Goal: Task Accomplishment & Management: Use online tool/utility

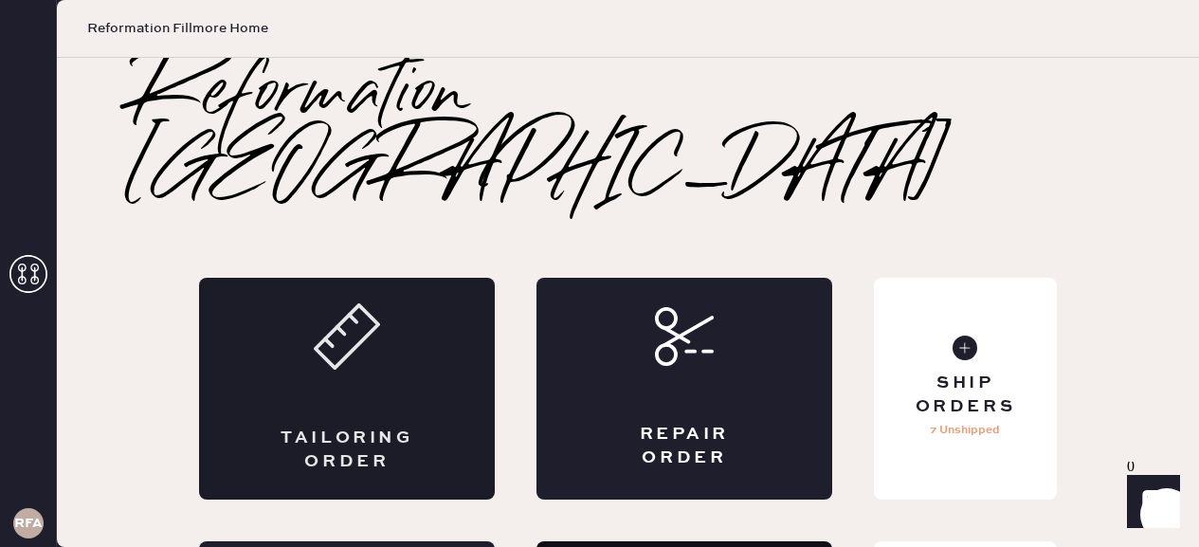
click at [352, 332] on div "Tailoring Order" at bounding box center [347, 389] width 296 height 222
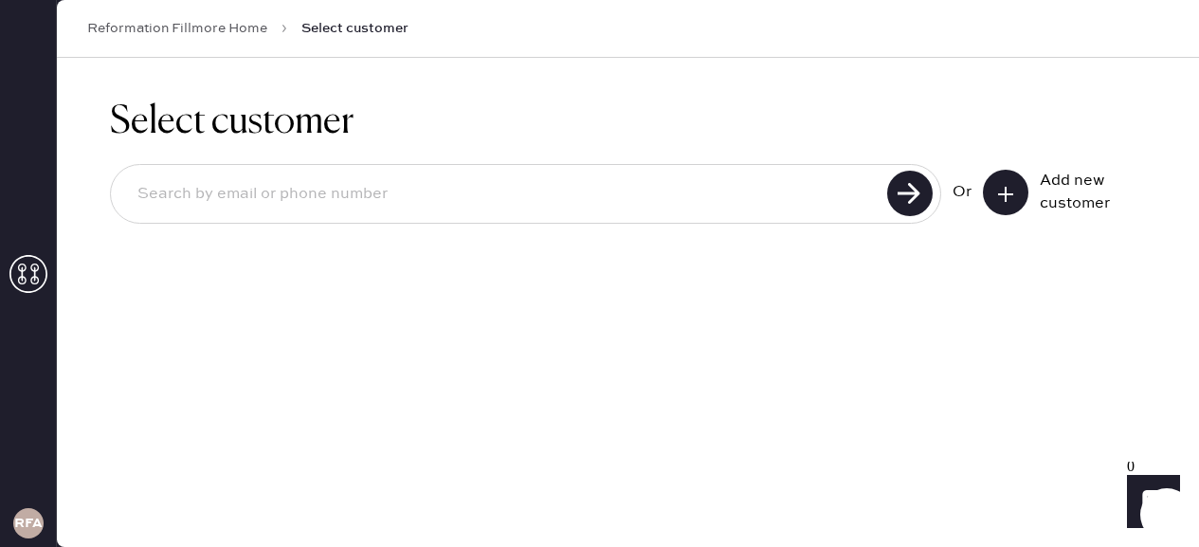
click at [207, 198] on input at bounding box center [501, 195] width 759 height 44
click at [997, 206] on button at bounding box center [1006, 193] width 46 height 46
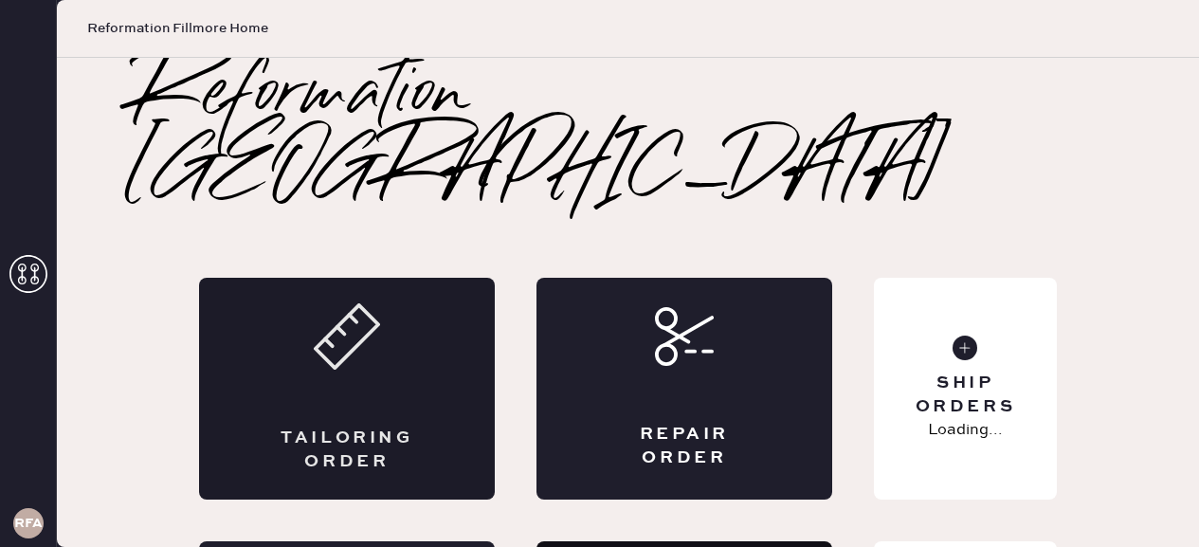
click at [346, 427] on div "Tailoring Order" at bounding box center [347, 450] width 144 height 47
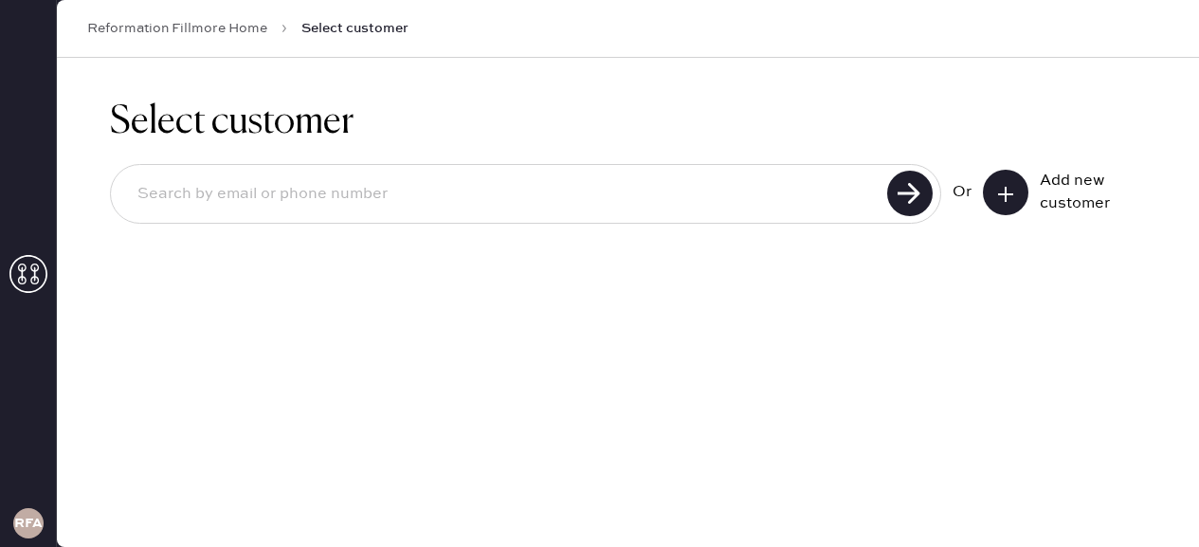
click at [526, 191] on input at bounding box center [501, 195] width 759 height 44
type input "[EMAIL_ADDRESS][PERSON_NAME][DOMAIN_NAME]"
click at [901, 201] on use at bounding box center [910, 194] width 46 height 46
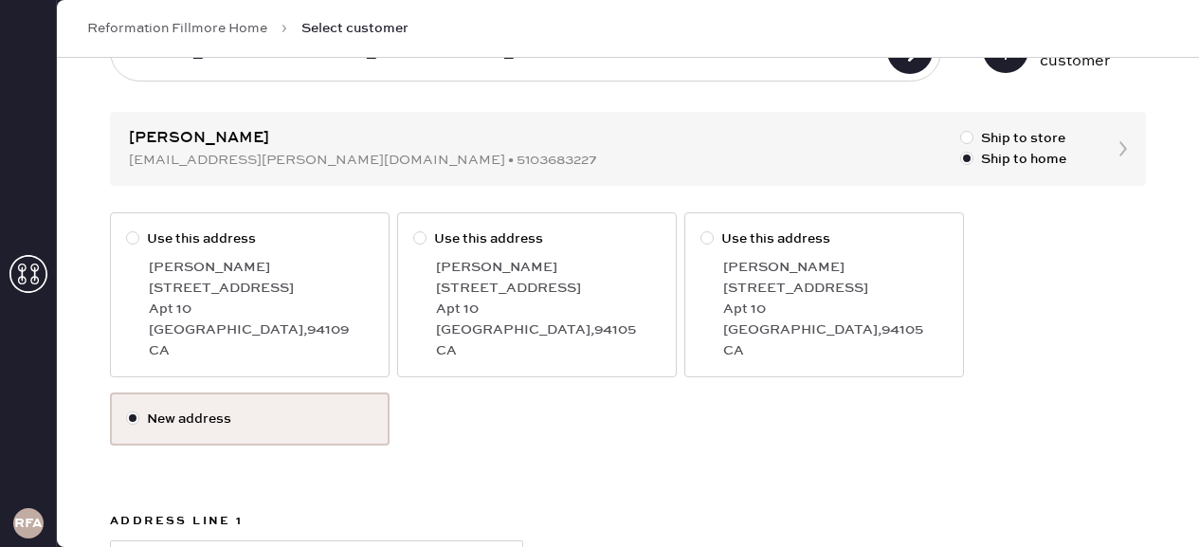
scroll to position [143, 0]
click at [129, 232] on div at bounding box center [132, 236] width 13 height 13
click at [127, 228] on input "Use this address" at bounding box center [126, 228] width 1 height 1
radio input "true"
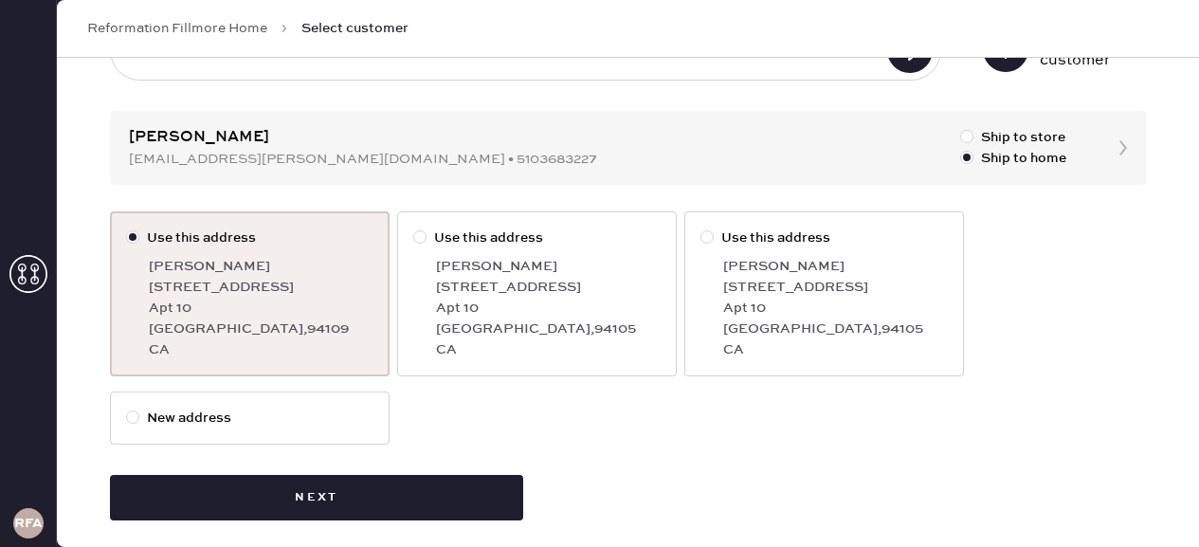
scroll to position [158, 0]
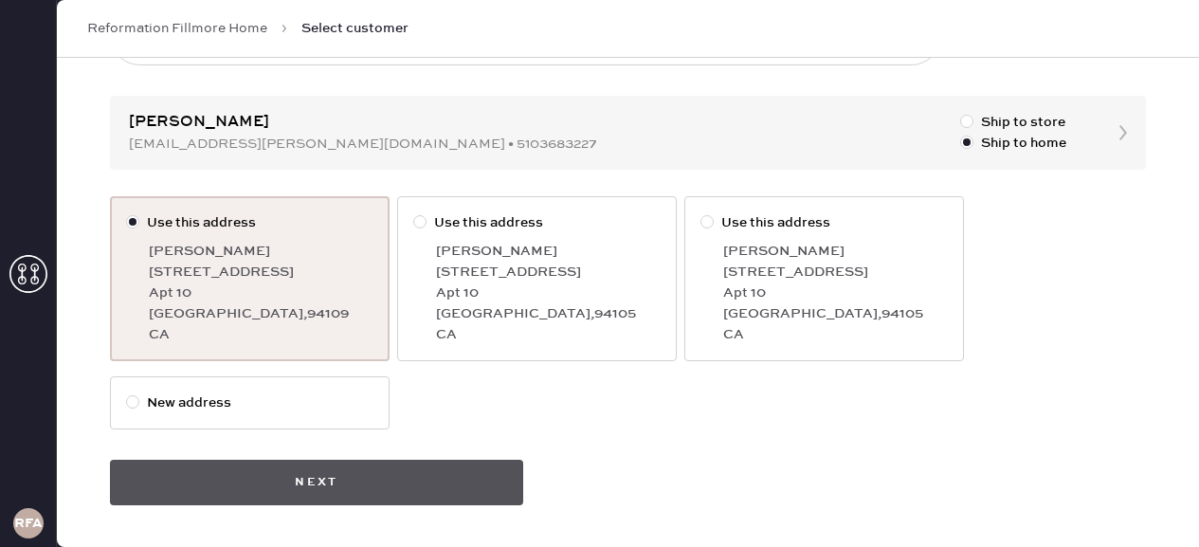
click at [337, 480] on button "Next" at bounding box center [316, 483] width 413 height 46
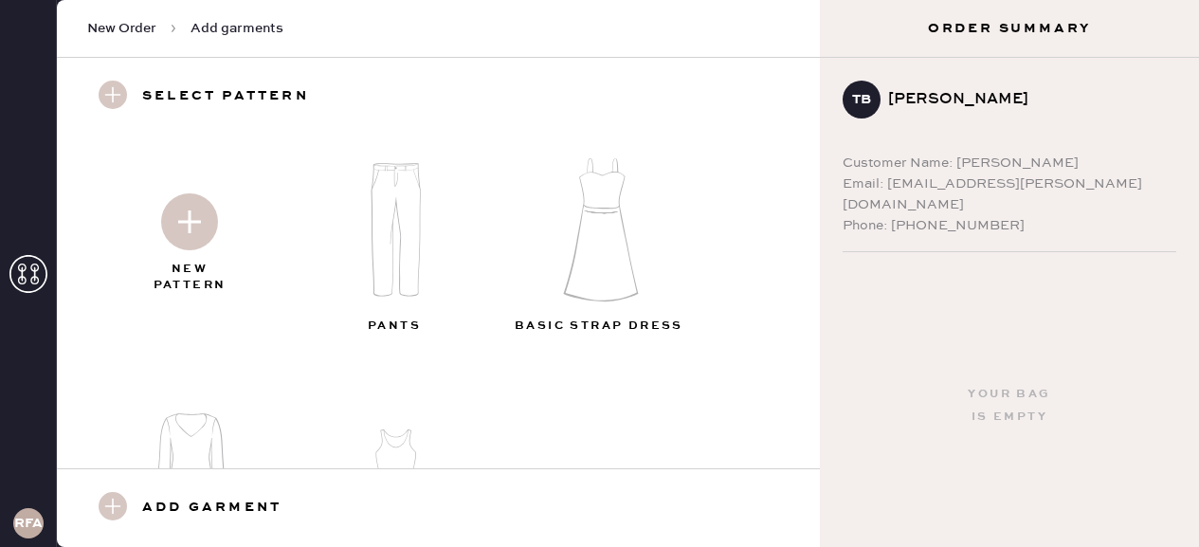
scroll to position [27, 0]
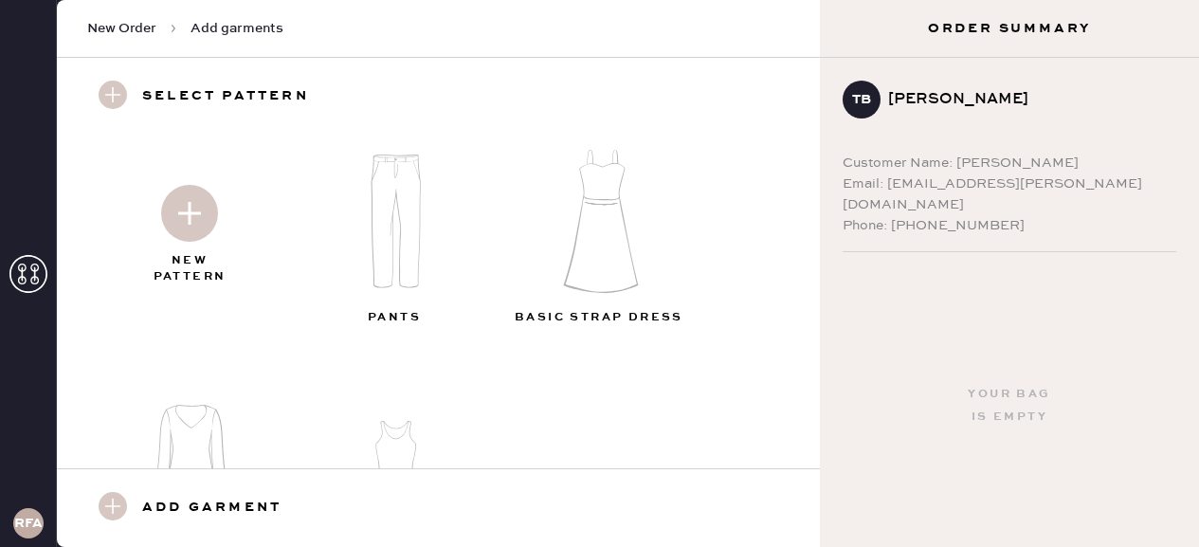
click at [176, 226] on img at bounding box center [189, 213] width 57 height 57
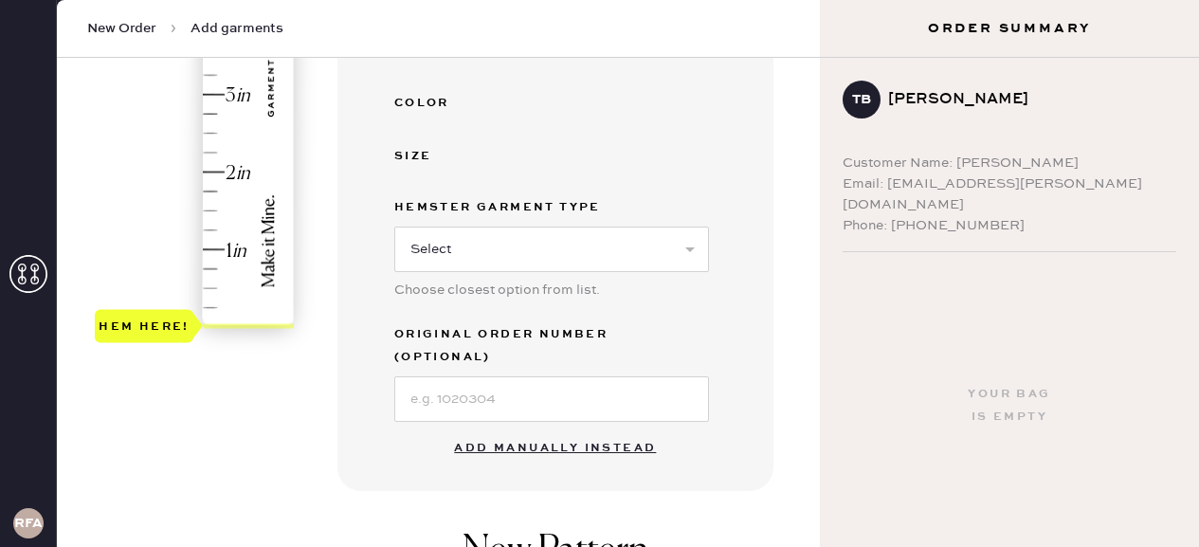
scroll to position [507, 0]
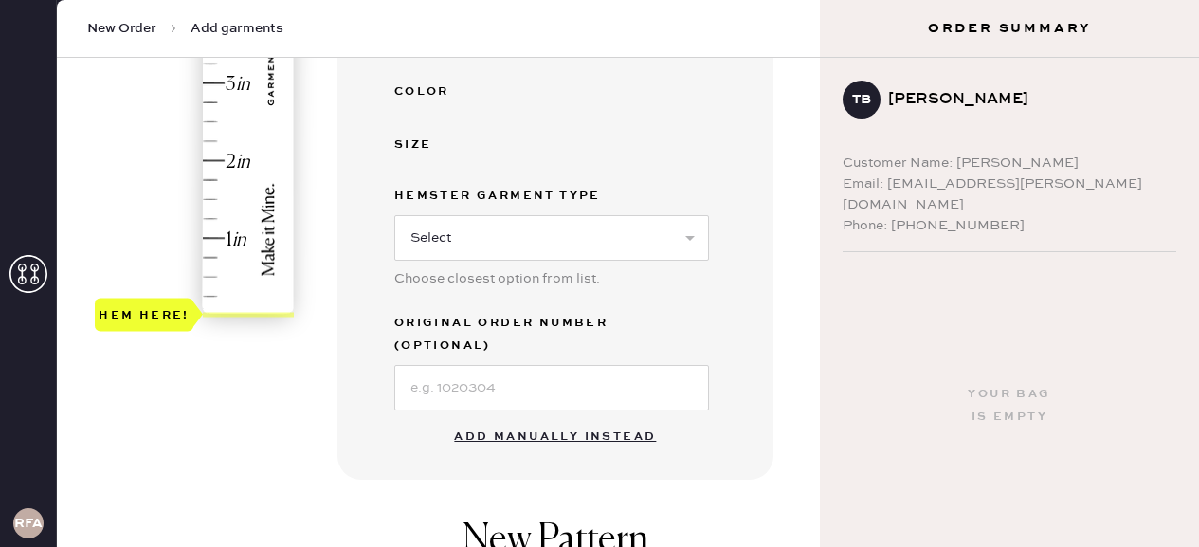
click at [513, 418] on button "Add manually instead" at bounding box center [555, 437] width 225 height 38
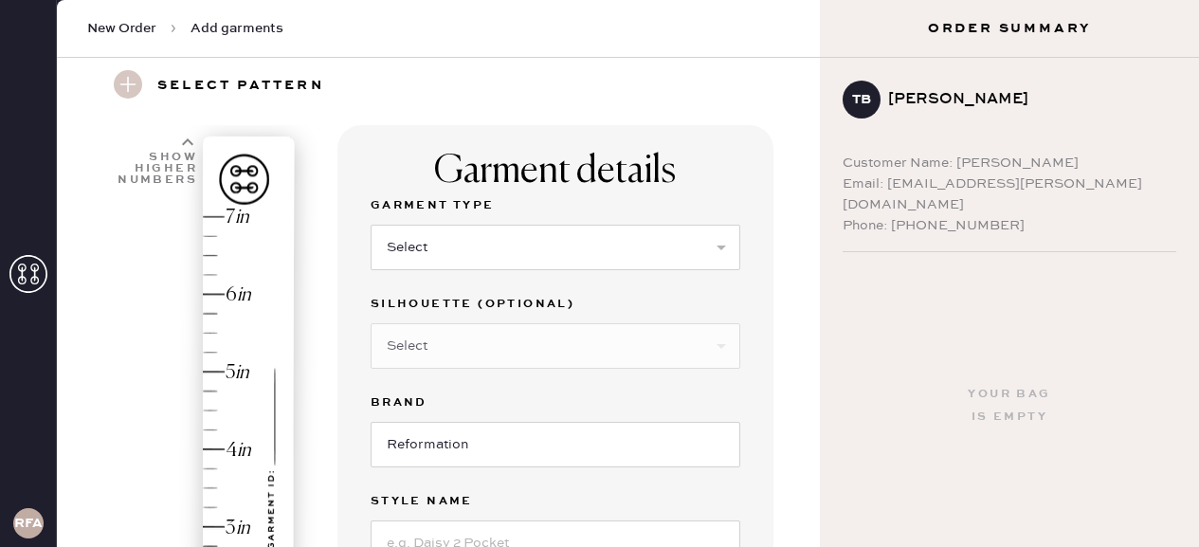
scroll to position [0, 0]
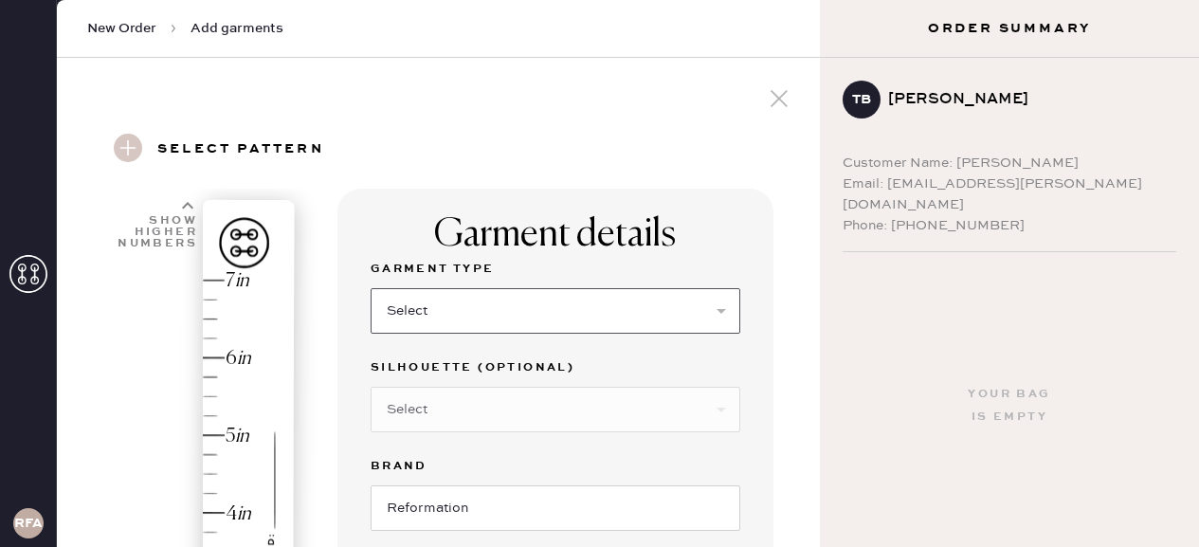
click at [453, 316] on select "Select Basic Skirt Jeans Leggings Pants Shorts Basic Sleeved Dress Basic Sleeve…" at bounding box center [556, 311] width 370 height 46
select select "2"
click at [371, 288] on select "Select Basic Skirt Jeans Leggings Pants Shorts Basic Sleeved Dress Basic Sleeve…" at bounding box center [556, 311] width 370 height 46
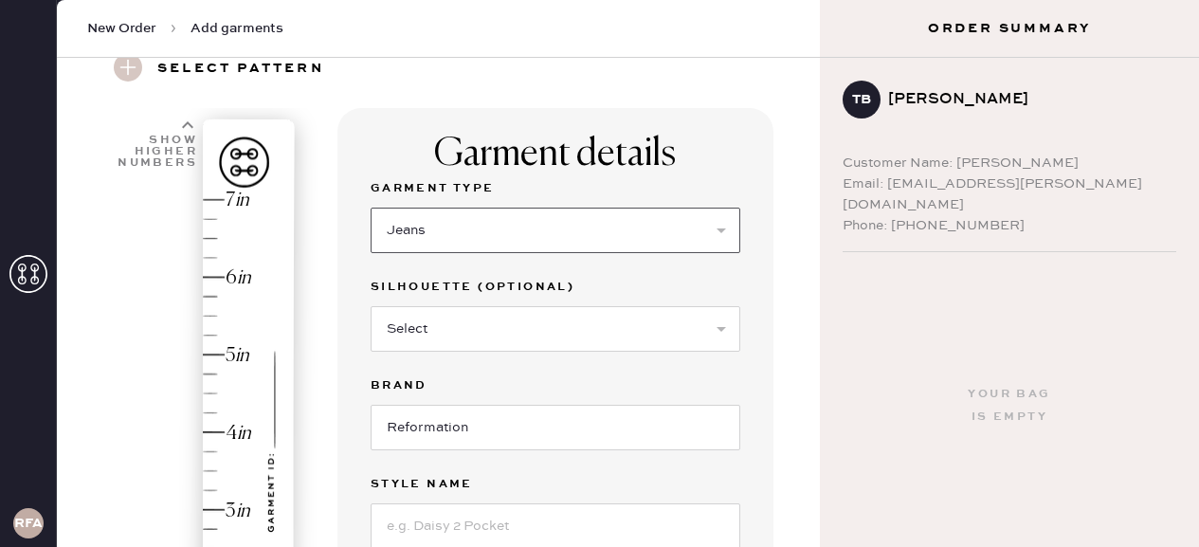
scroll to position [85, 0]
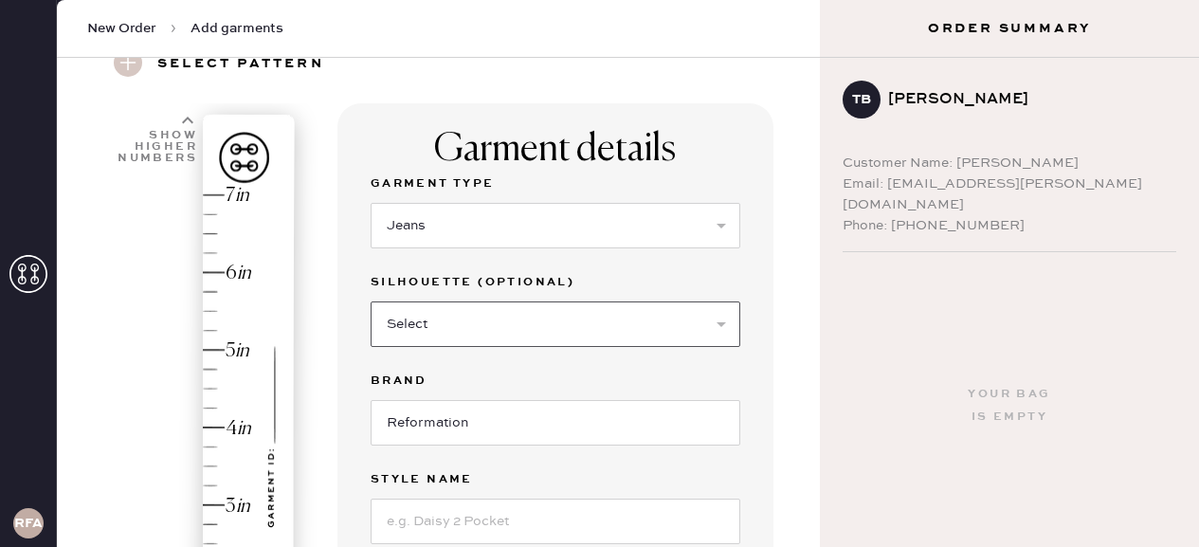
click at [465, 322] on select "Select Shorts Cropped Flare Boot Cut Straight Skinny Other" at bounding box center [556, 324] width 370 height 46
click at [371, 301] on select "Select Shorts Cropped Flare Boot Cut Straight Skinny Other" at bounding box center [556, 324] width 370 height 46
click at [450, 319] on select "Select Shorts Cropped Flare Boot Cut Straight Skinny Other" at bounding box center [556, 324] width 370 height 46
select select "other"
click at [371, 301] on select "Select Shorts Cropped Flare Boot Cut Straight Skinny Other" at bounding box center [556, 324] width 370 height 46
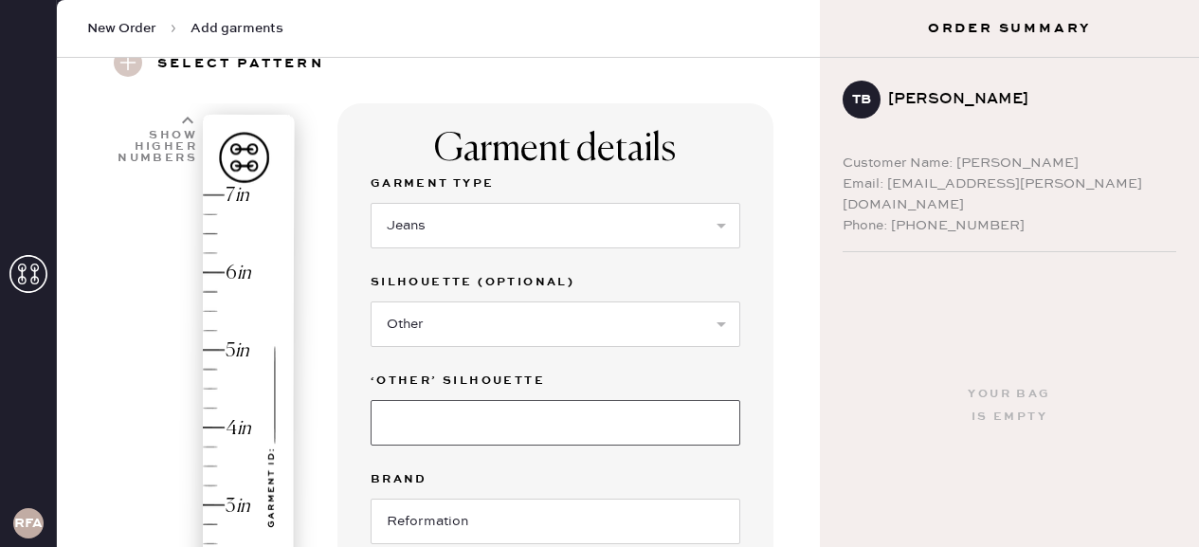
click at [434, 430] on input at bounding box center [556, 423] width 370 height 46
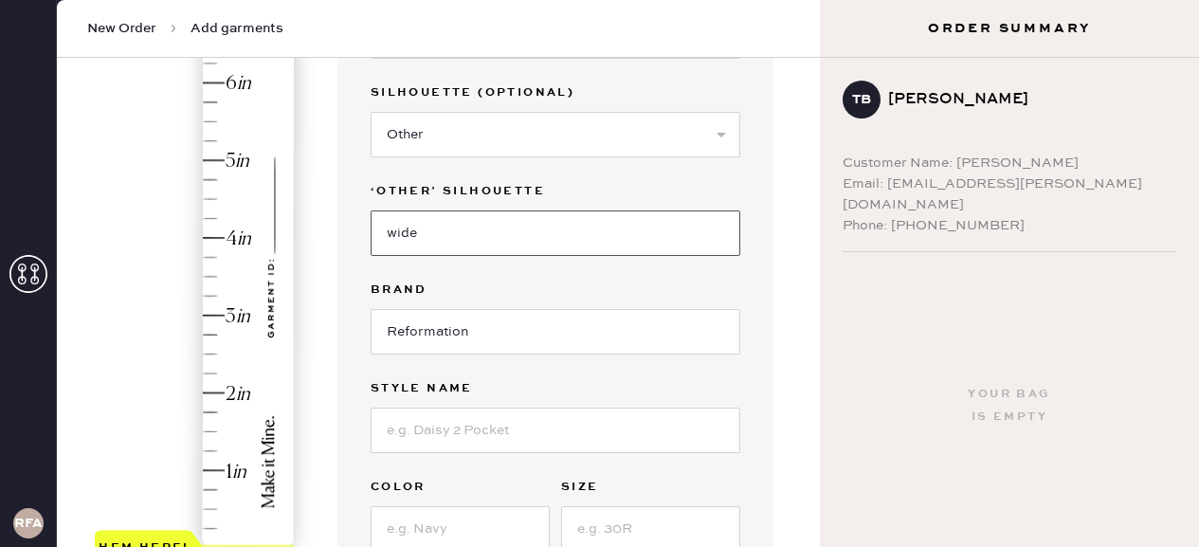
scroll to position [276, 0]
type input "wide"
click at [368, 380] on div "Garment details Garment Type Select Basic Skirt Jeans Leggings Pants Shorts Bas…" at bounding box center [555, 316] width 436 height 806
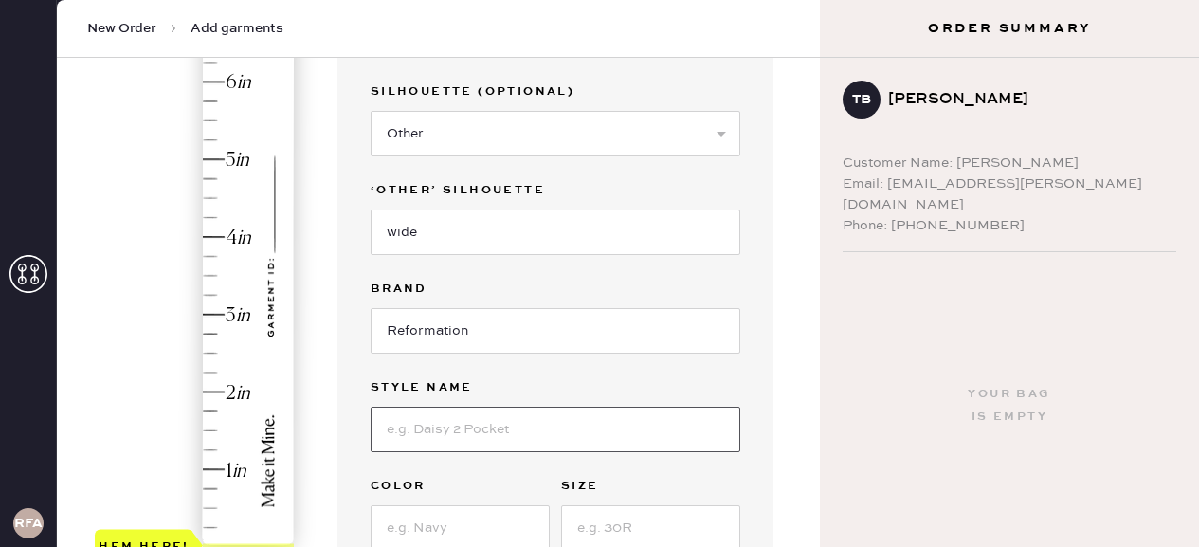
click at [439, 428] on input at bounding box center [556, 430] width 370 height 46
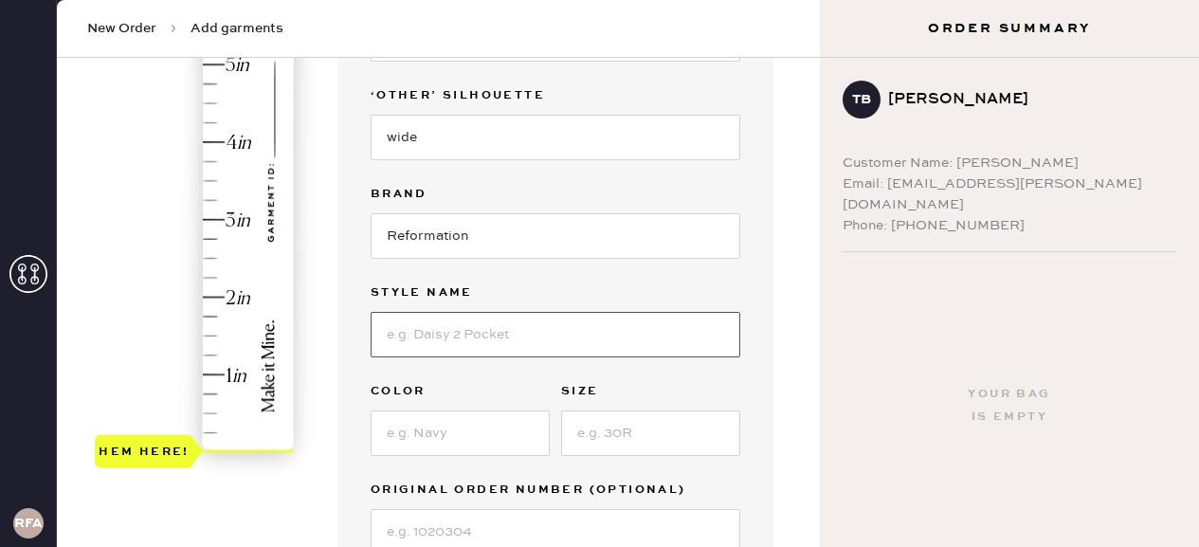
scroll to position [404, 0]
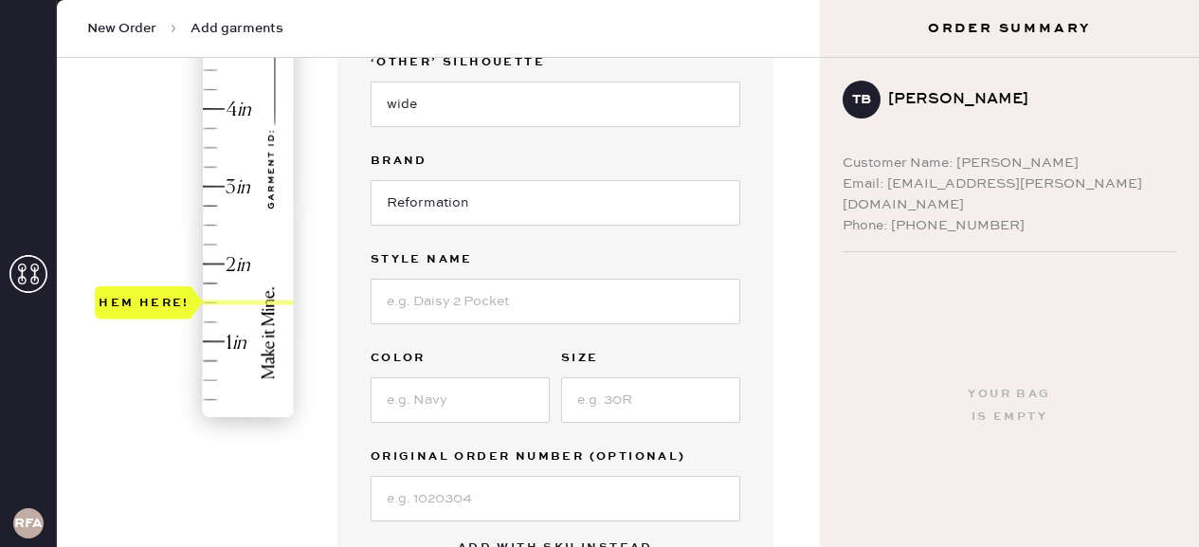
type input "2"
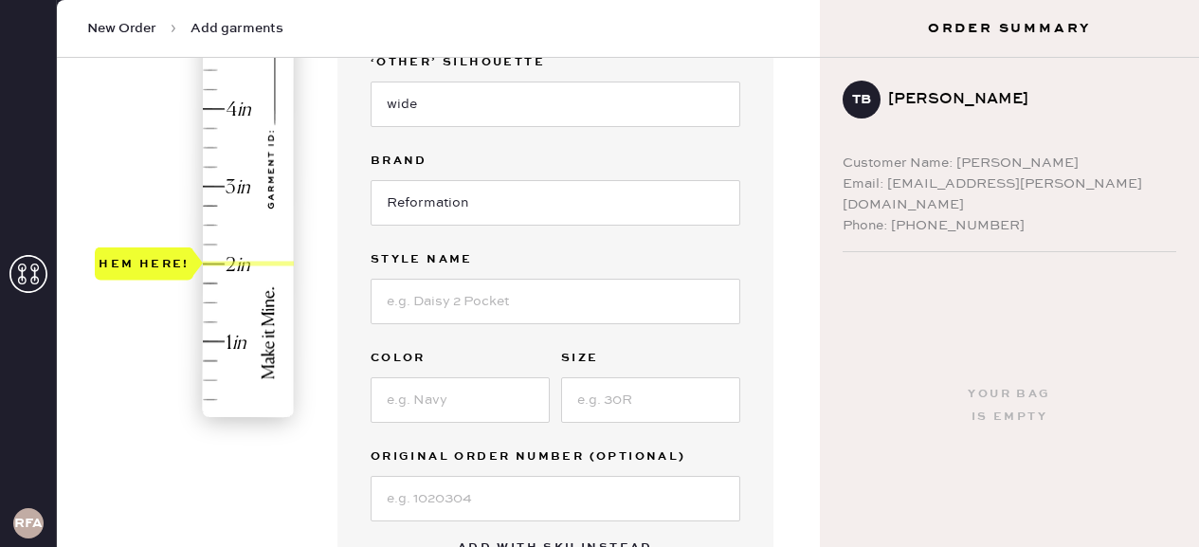
drag, startPoint x: 157, startPoint y: 420, endPoint x: 133, endPoint y: 275, distance: 147.1
click at [133, 275] on div "Hem here!" at bounding box center [144, 262] width 99 height 33
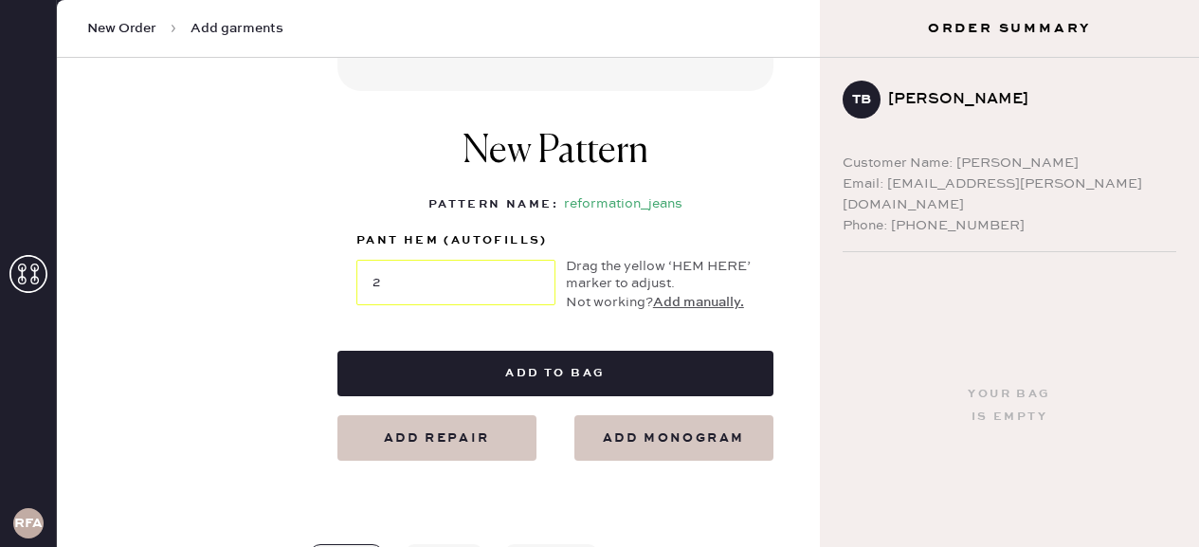
scroll to position [0, 0]
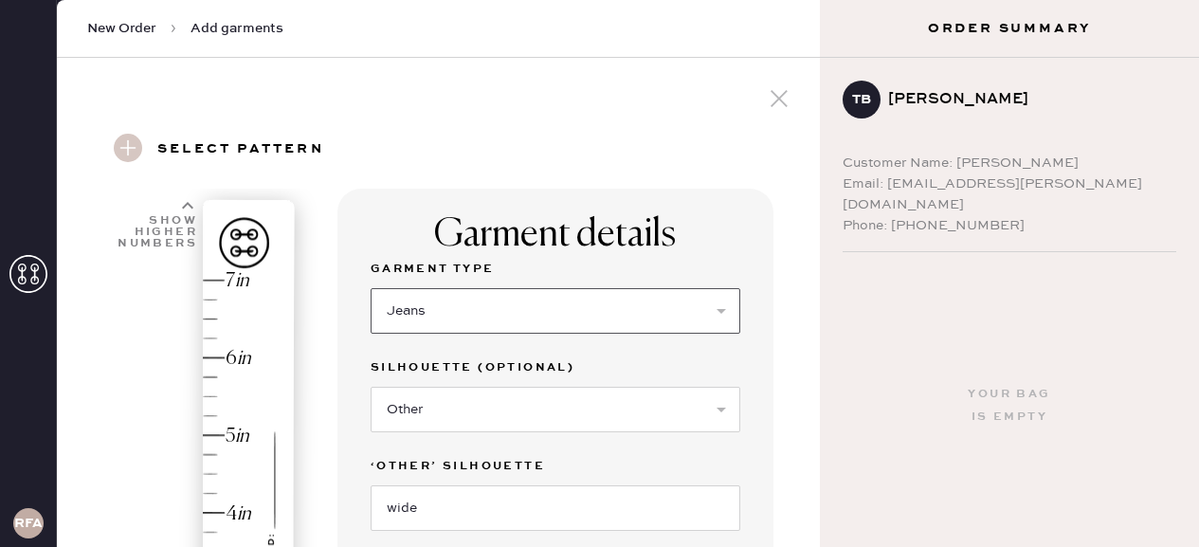
click at [432, 312] on select "Select Basic Skirt Jeans Leggings Pants Shorts Basic Sleeved Dress Basic Sleeve…" at bounding box center [556, 311] width 370 height 46
select select "6"
click at [371, 288] on select "Select Basic Skirt Jeans Leggings Pants Shorts Basic Sleeved Dress Basic Sleeve…" at bounding box center [556, 311] width 370 height 46
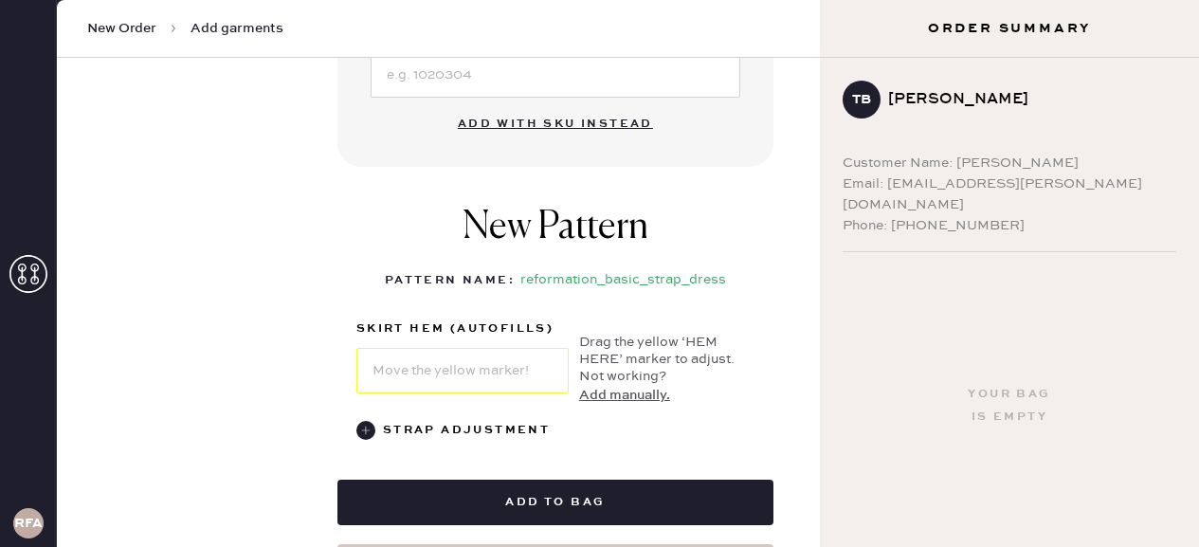
scroll to position [843, 0]
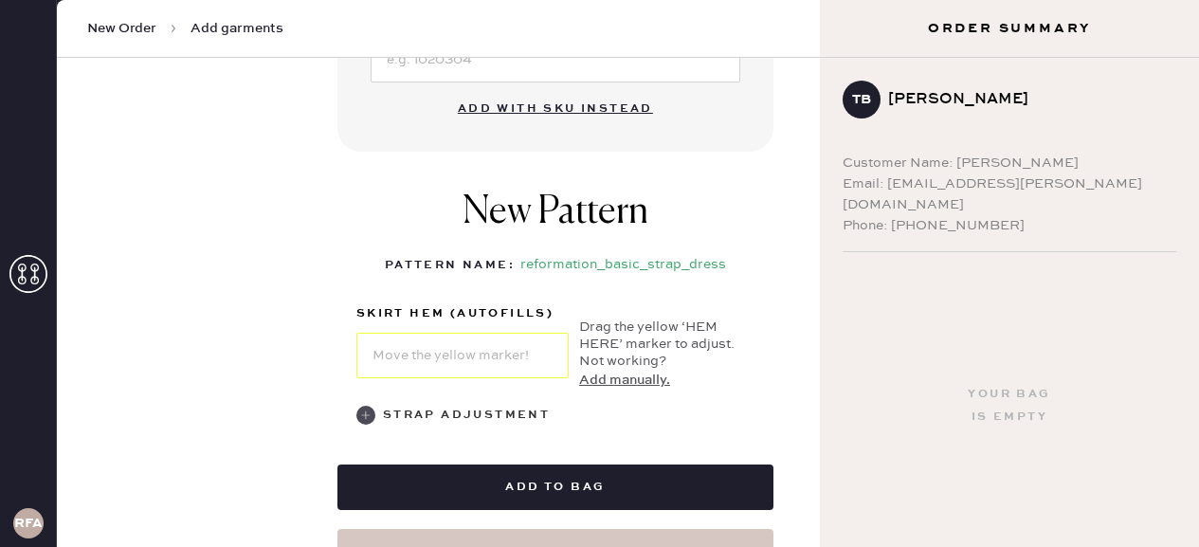
click at [360, 414] on use at bounding box center [365, 415] width 19 height 19
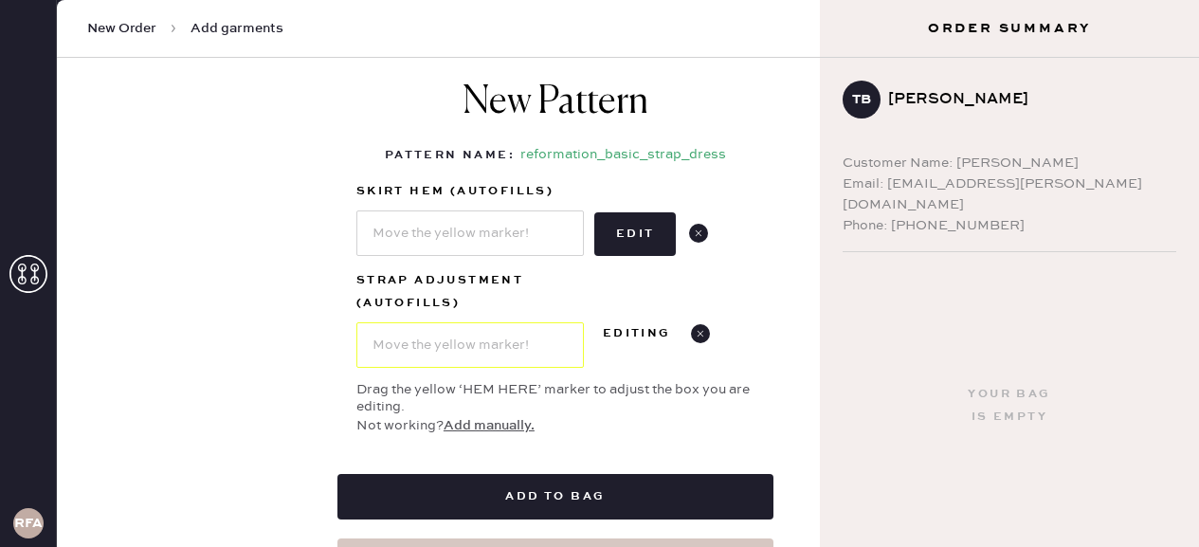
scroll to position [409, 0]
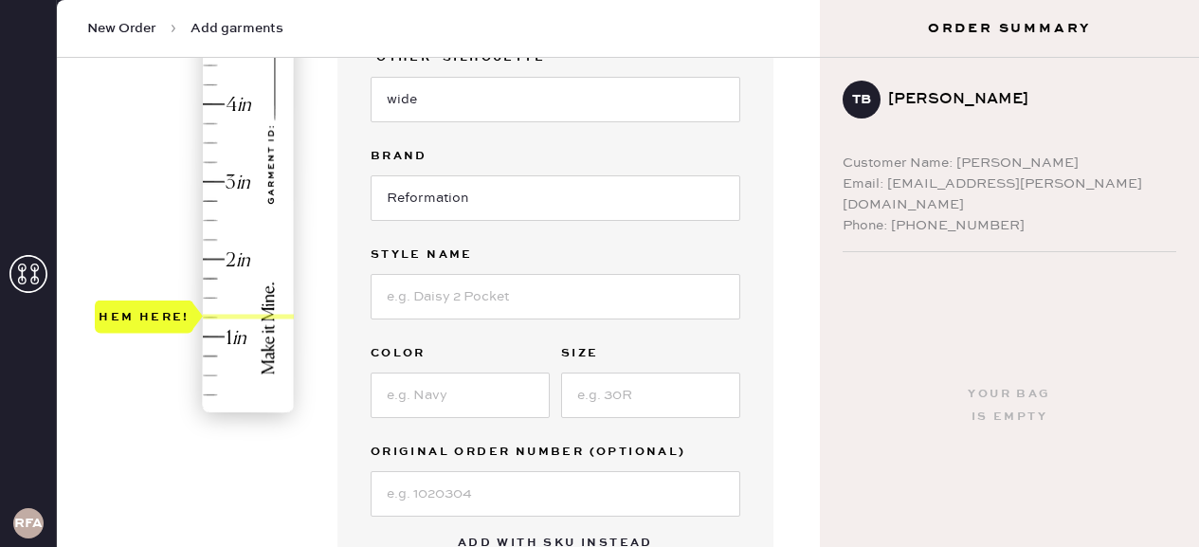
type input "2"
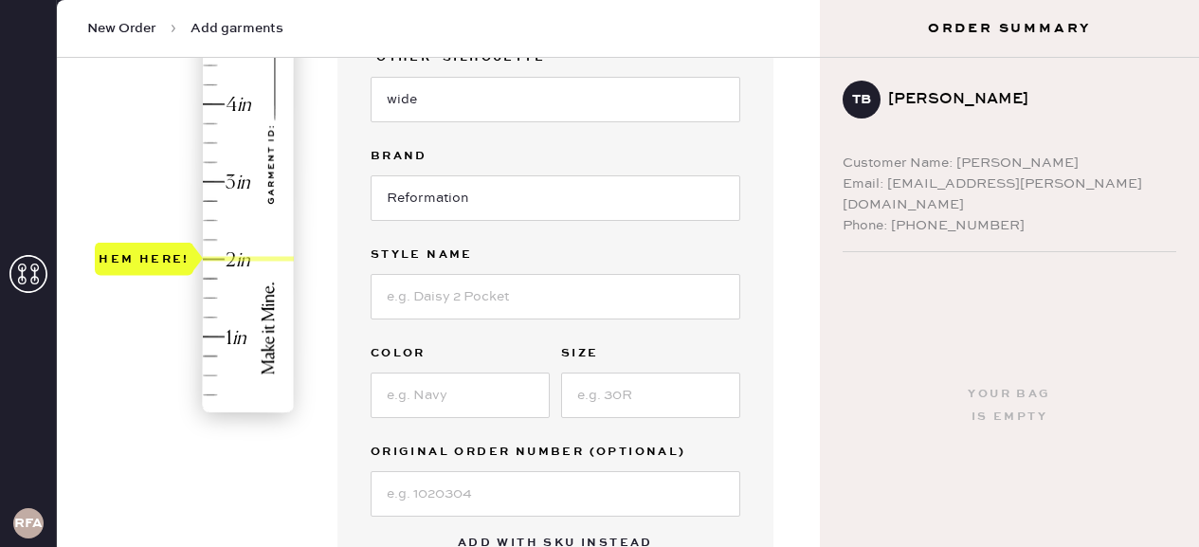
drag, startPoint x: 146, startPoint y: 412, endPoint x: 141, endPoint y: 258, distance: 154.6
click at [141, 258] on div "Hem here!" at bounding box center [144, 258] width 91 height 23
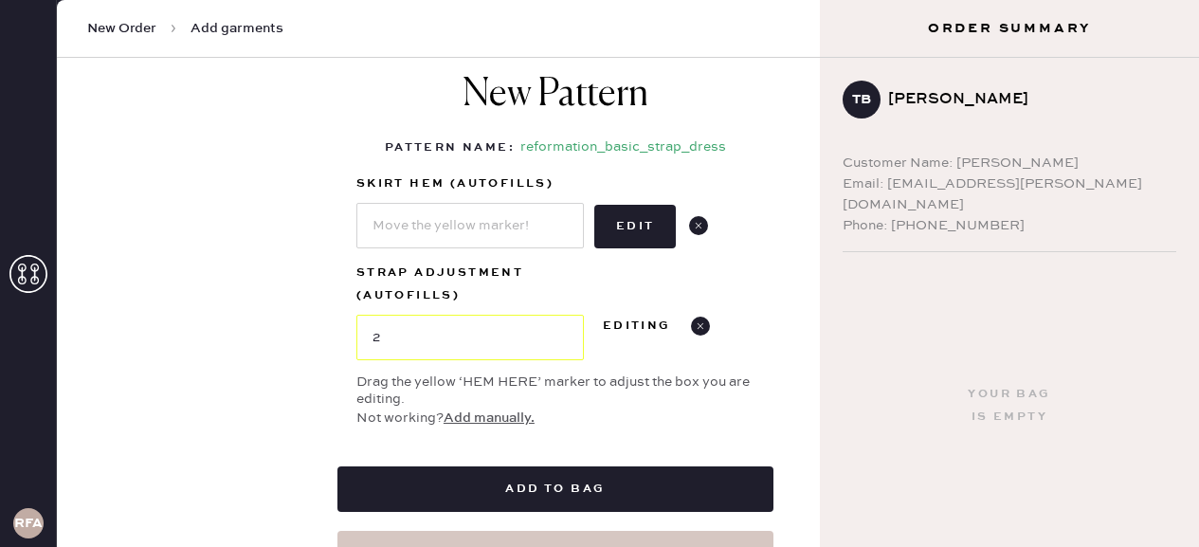
scroll to position [991, 0]
